Goal: Information Seeking & Learning: Learn about a topic

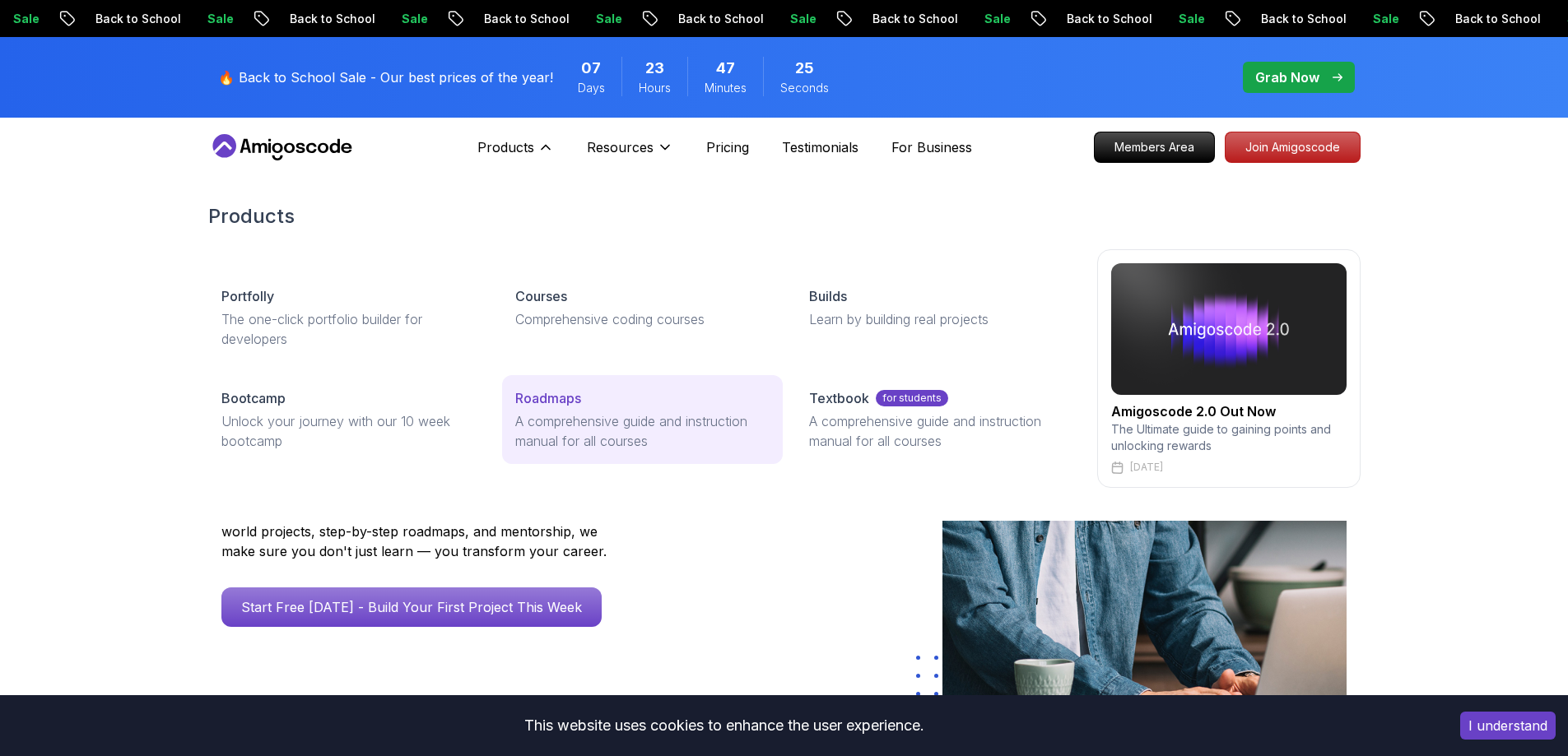
click at [582, 391] on div "Roadmaps" at bounding box center [642, 398] width 254 height 20
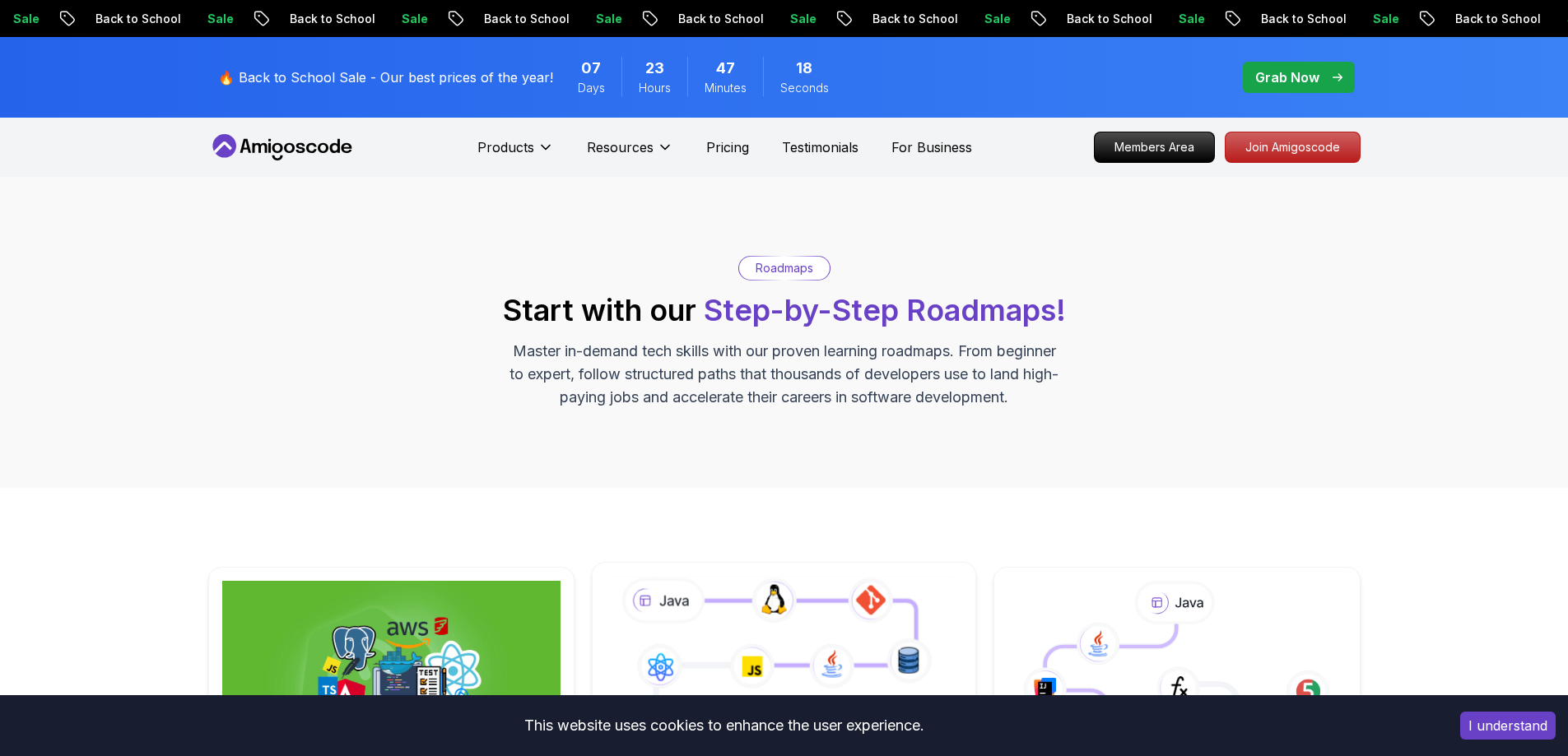
scroll to position [412, 0]
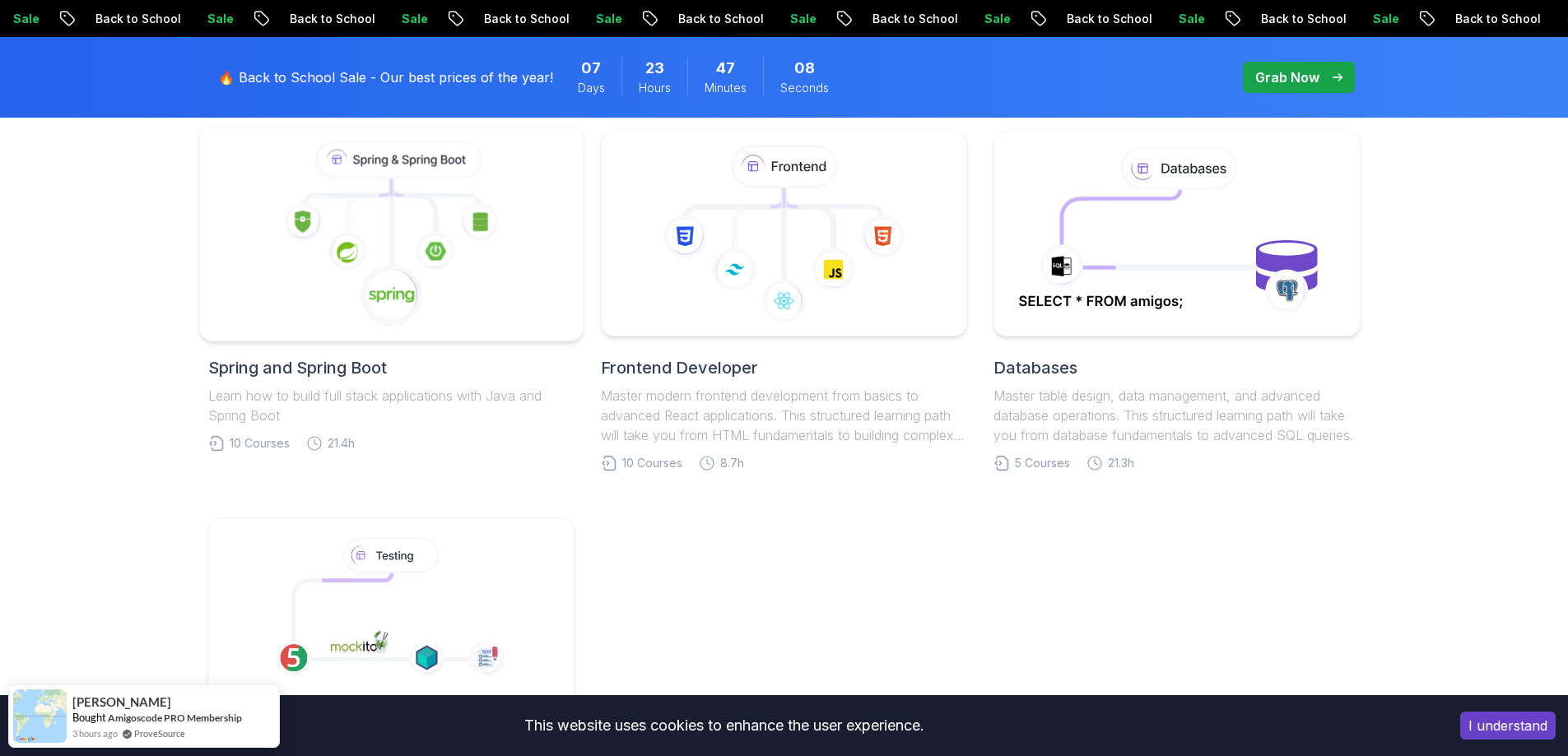
scroll to position [576, 0]
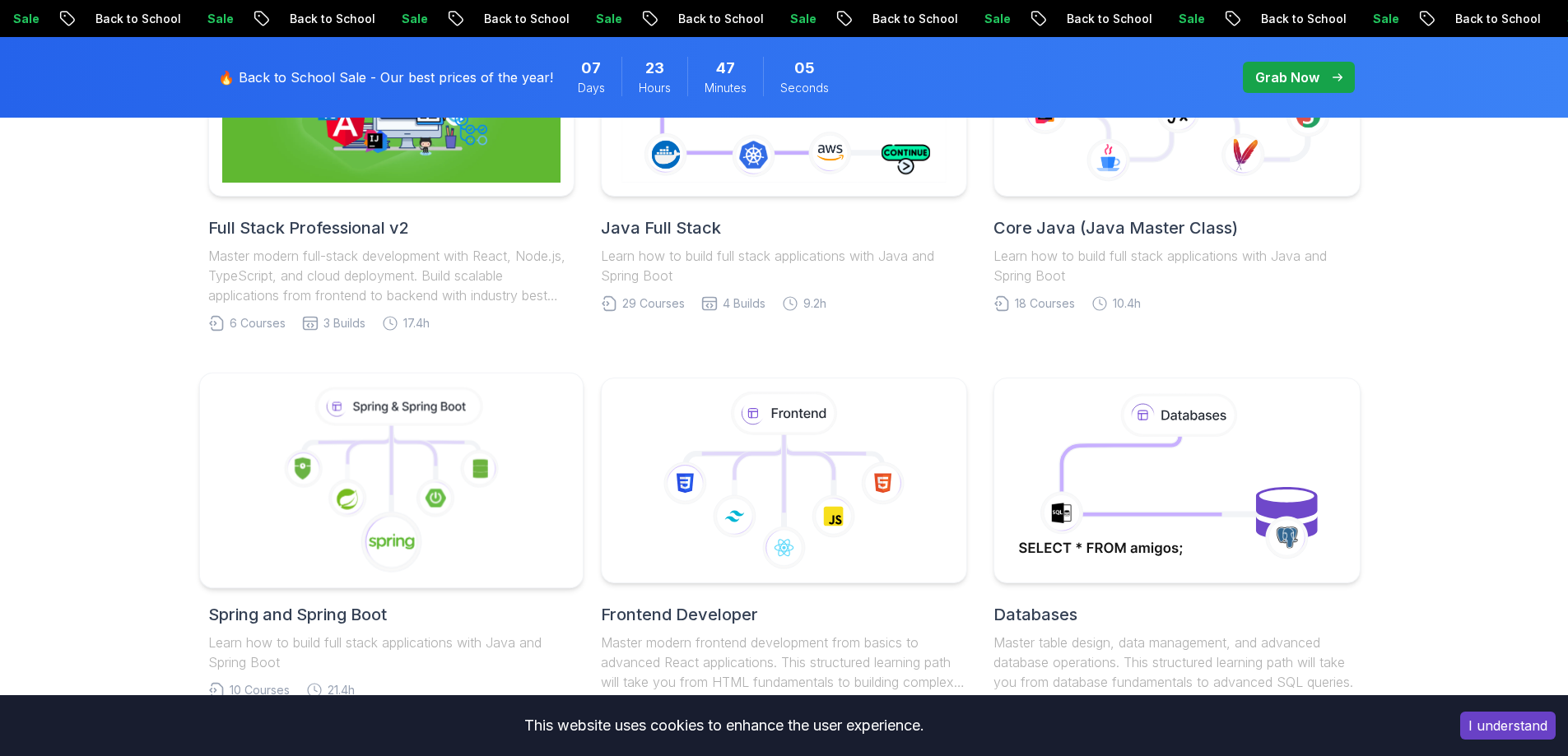
click at [485, 528] on icon at bounding box center [391, 480] width 356 height 187
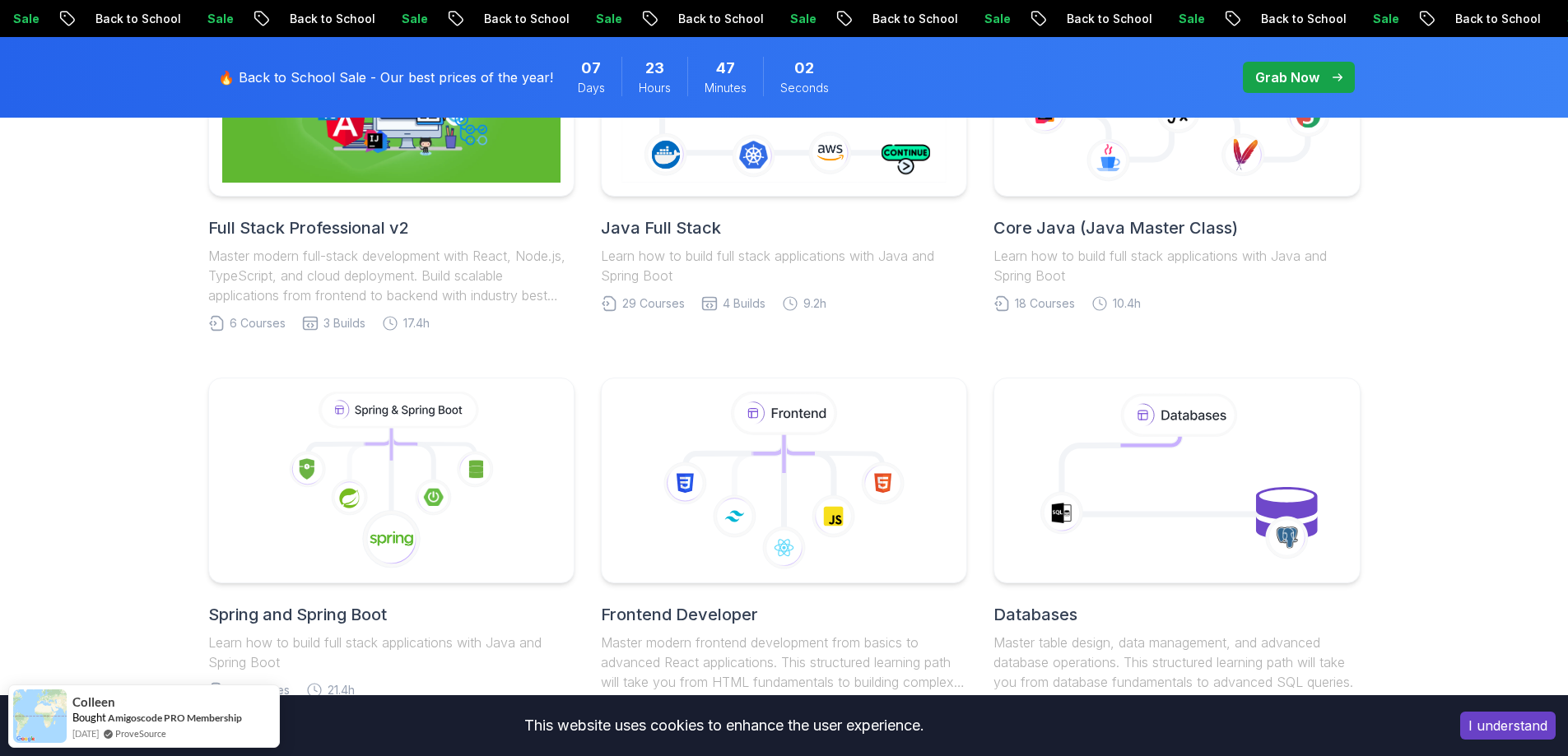
scroll to position [658, 0]
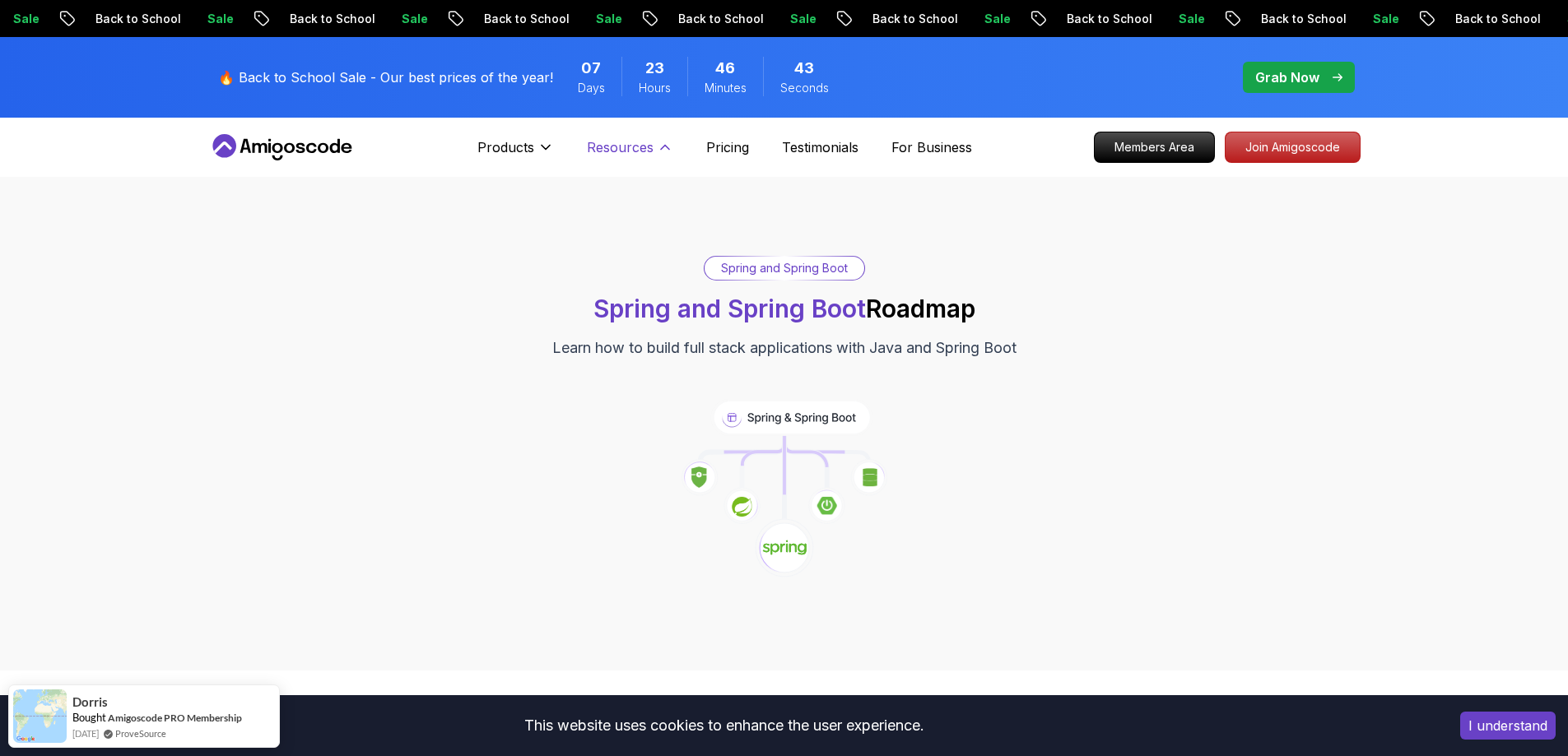
click at [640, 148] on p "Resources" at bounding box center [620, 147] width 67 height 20
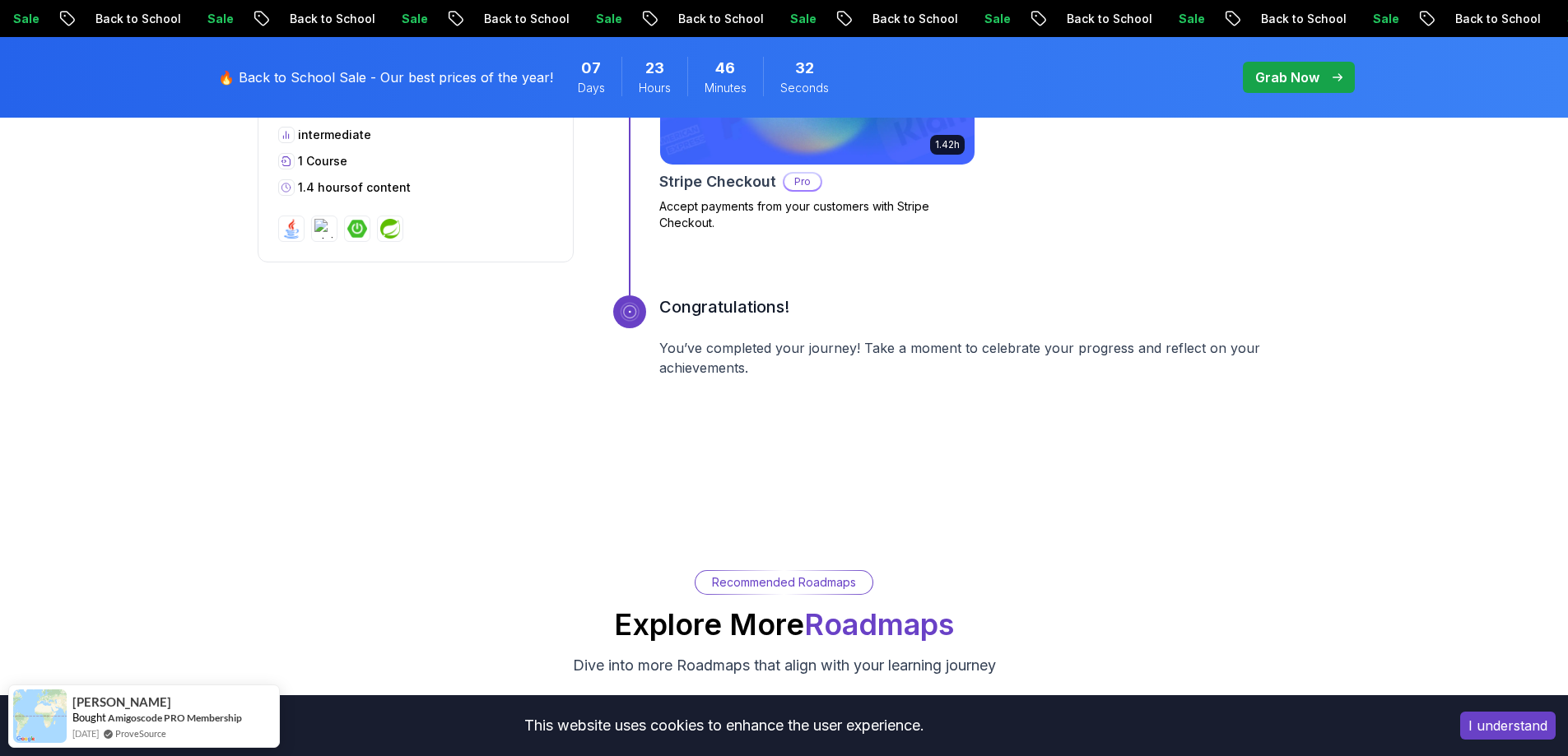
scroll to position [3703, 0]
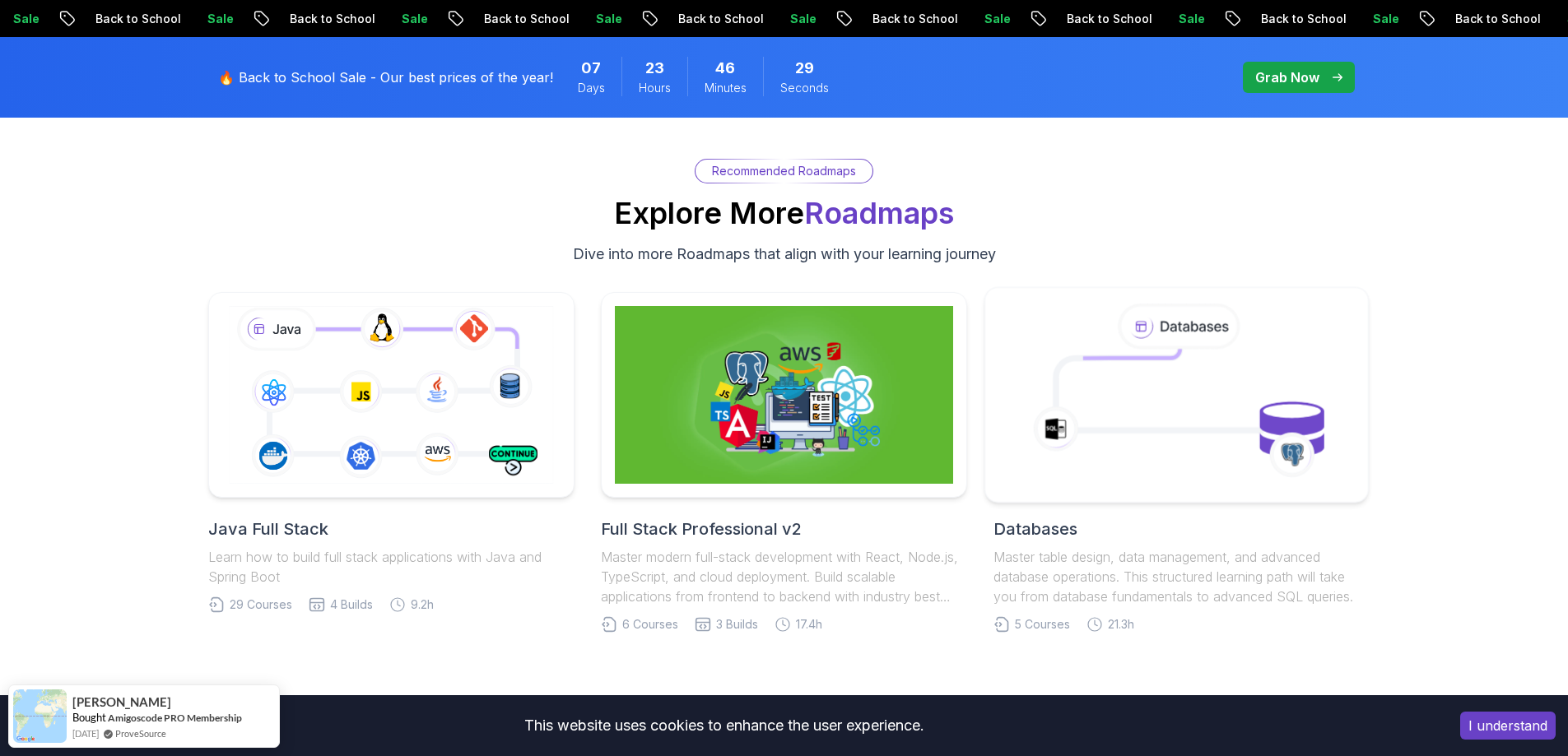
click at [1222, 354] on icon at bounding box center [1177, 394] width 347 height 187
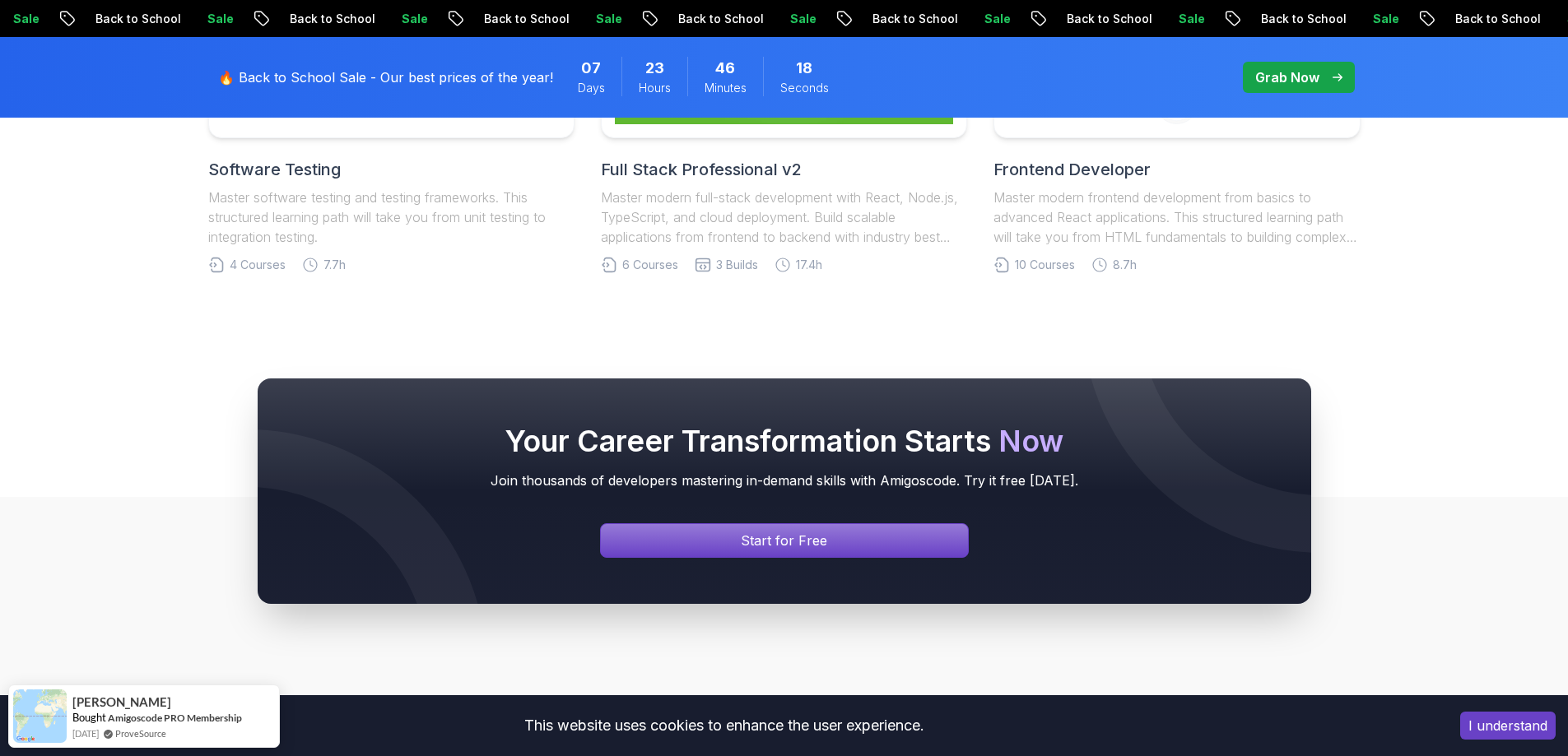
scroll to position [2633, 0]
